Goal: Check status: Check status

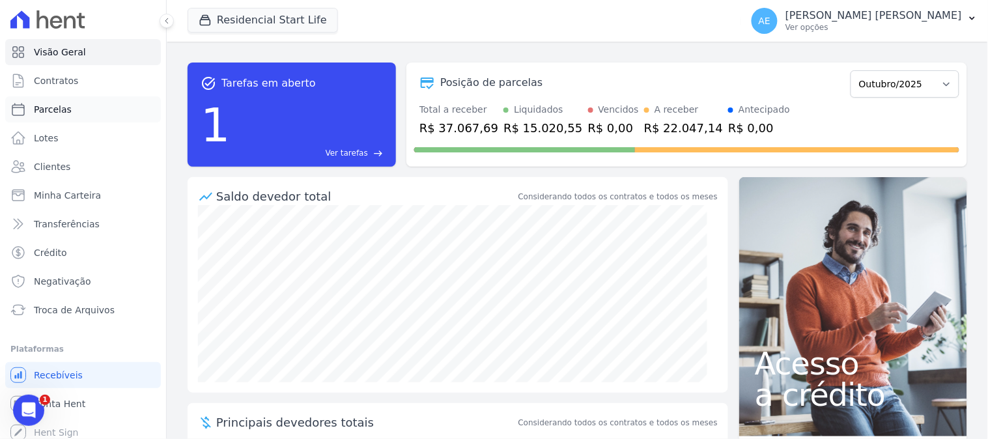
click at [49, 118] on link "Parcelas" at bounding box center [83, 109] width 156 height 26
select select
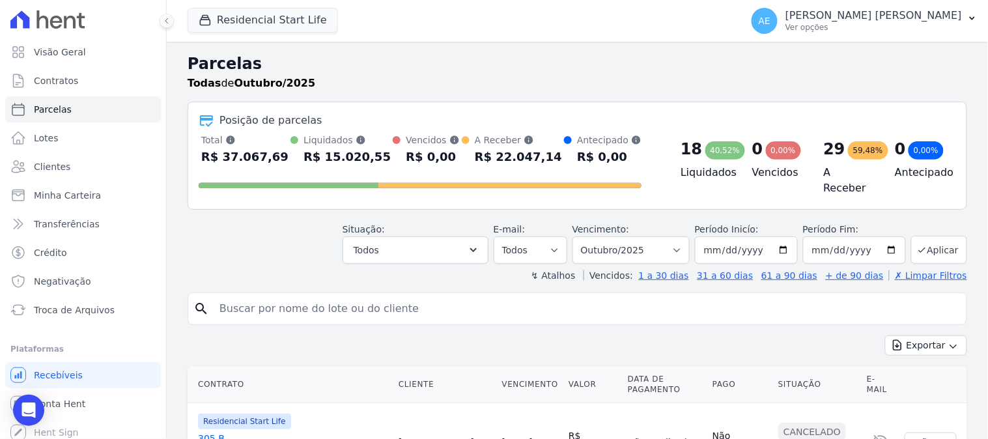
click at [347, 300] on input "search" at bounding box center [587, 309] width 750 height 26
type input "[PERSON_NAME]"
click at [347, 300] on input "[PERSON_NAME]" at bounding box center [587, 309] width 750 height 26
select select
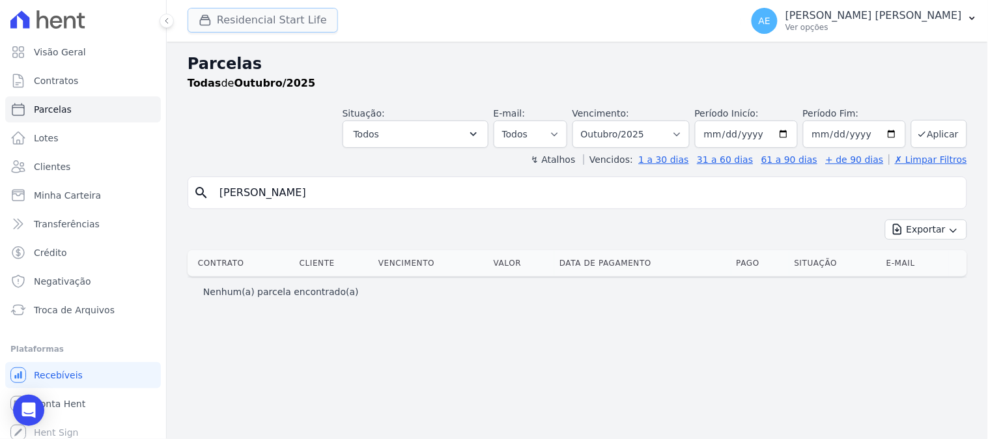
click at [276, 17] on button "Residencial Start Life" at bounding box center [263, 20] width 150 height 25
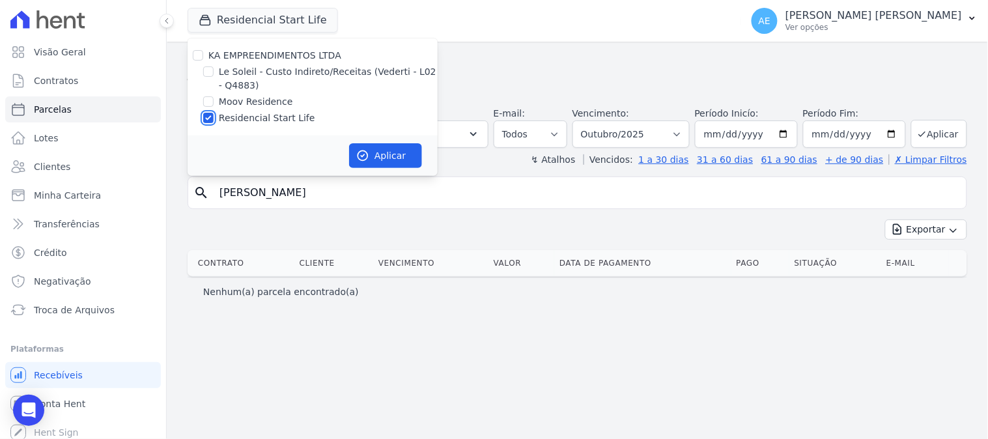
click at [207, 119] on input "Residencial Start Life" at bounding box center [208, 118] width 10 height 10
checkbox input "false"
click at [209, 70] on input "Le Soleil - Custo Indireto/Receitas (Vederti - L02 - Q4883)" at bounding box center [208, 71] width 10 height 10
checkbox input "true"
click at [389, 154] on button "Aplicar" at bounding box center [385, 155] width 73 height 25
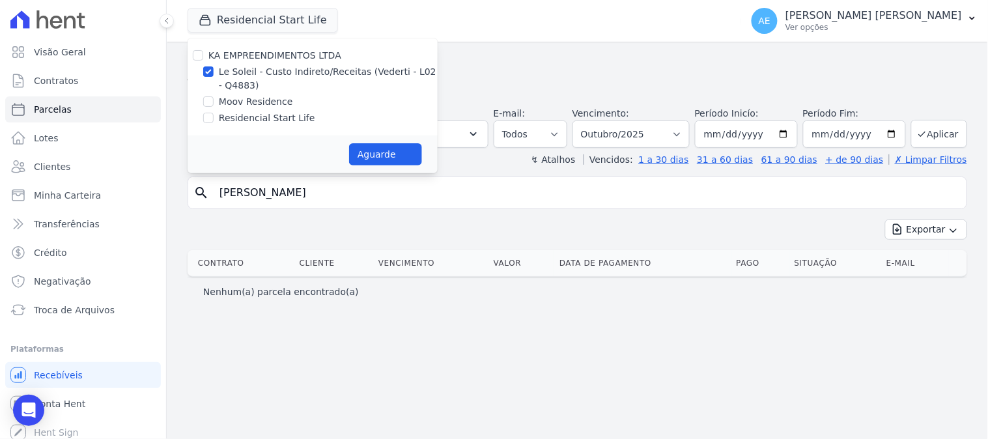
select select
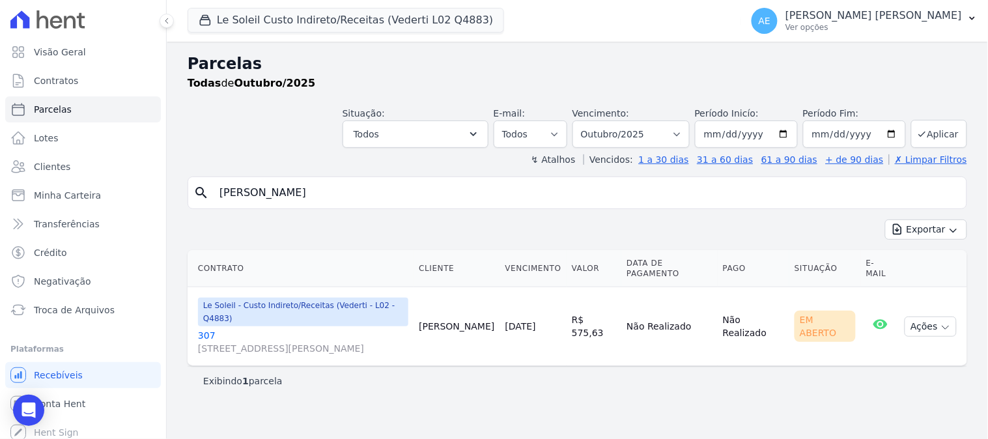
click at [350, 186] on input "[PERSON_NAME]" at bounding box center [587, 193] width 750 height 26
click at [203, 329] on link "[GEOGRAPHIC_DATA][STREET_ADDRESS][PERSON_NAME], Autódromo" at bounding box center [303, 342] width 210 height 26
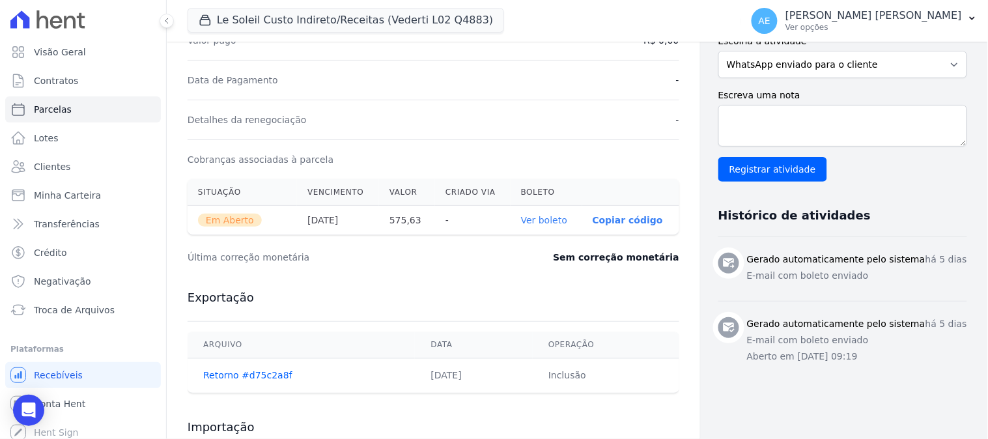
scroll to position [361, 0]
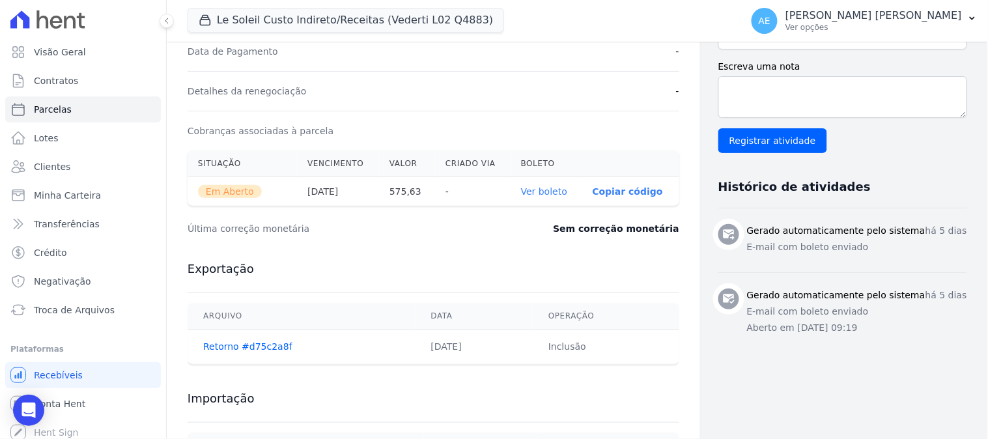
click at [530, 197] on th "Ver boleto" at bounding box center [547, 191] width 72 height 29
click at [530, 191] on link "Ver boleto" at bounding box center [544, 191] width 46 height 10
